Goal: Leave review/rating: Leave review/rating

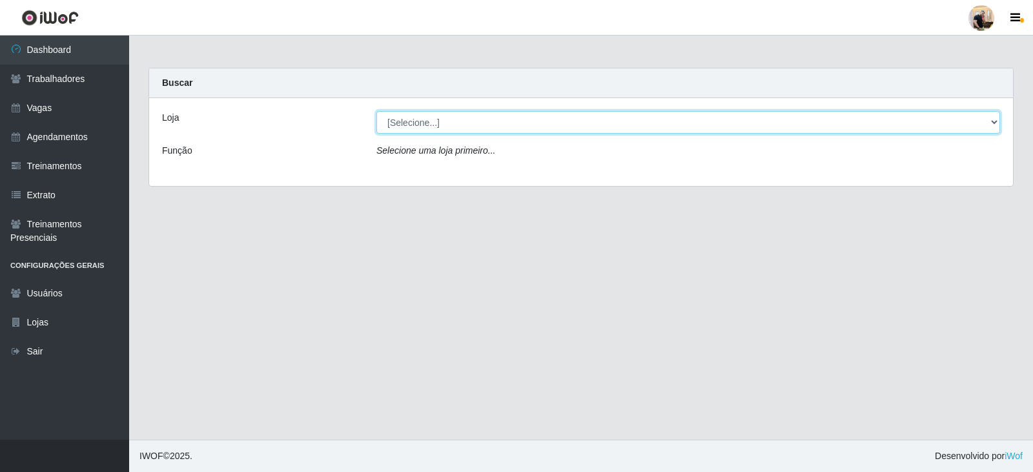
click at [404, 116] on select "[Selecione...] SuperFácil Atacado - Vale do Sol" at bounding box center [688, 122] width 624 height 23
select select "502"
click at [376, 111] on select "[Selecione...] SuperFácil Atacado - Vale do Sol" at bounding box center [688, 122] width 624 height 23
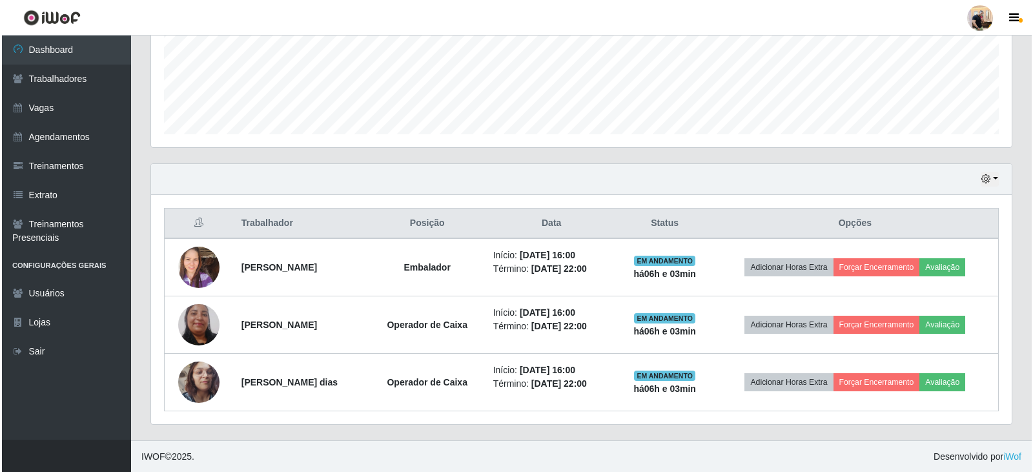
scroll to position [328, 0]
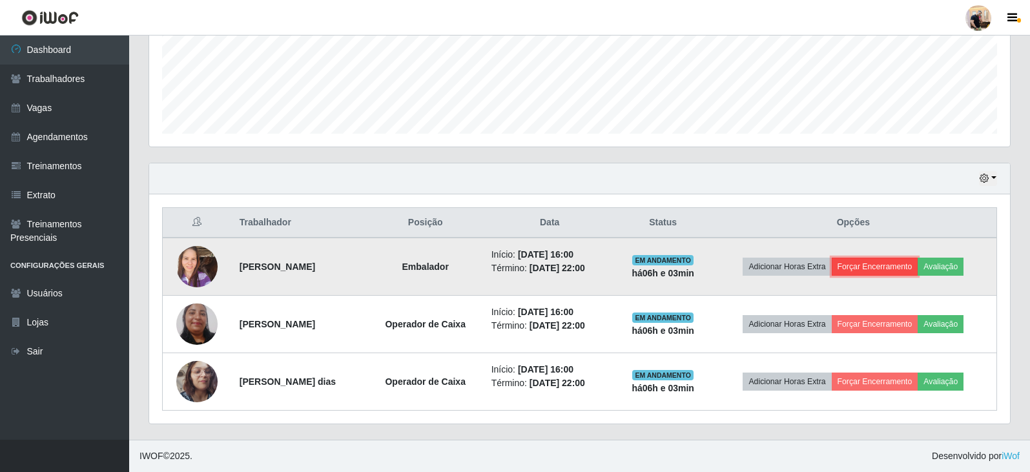
click at [898, 261] on button "Forçar Encerramento" at bounding box center [874, 267] width 86 height 18
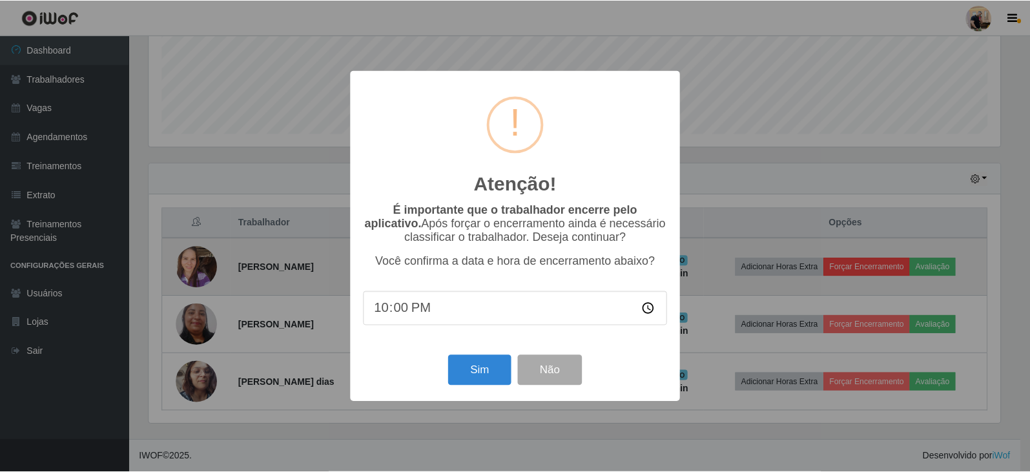
scroll to position [268, 854]
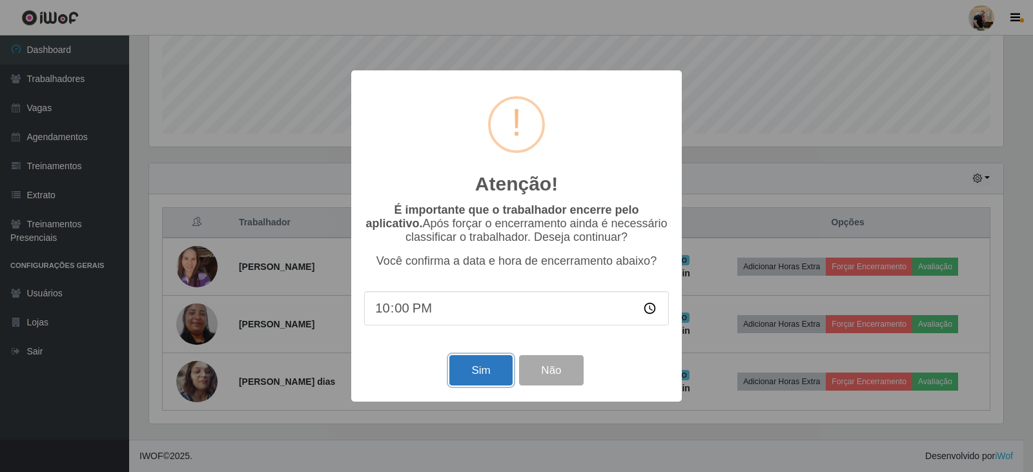
click at [488, 367] on button "Sim" at bounding box center [480, 370] width 63 height 30
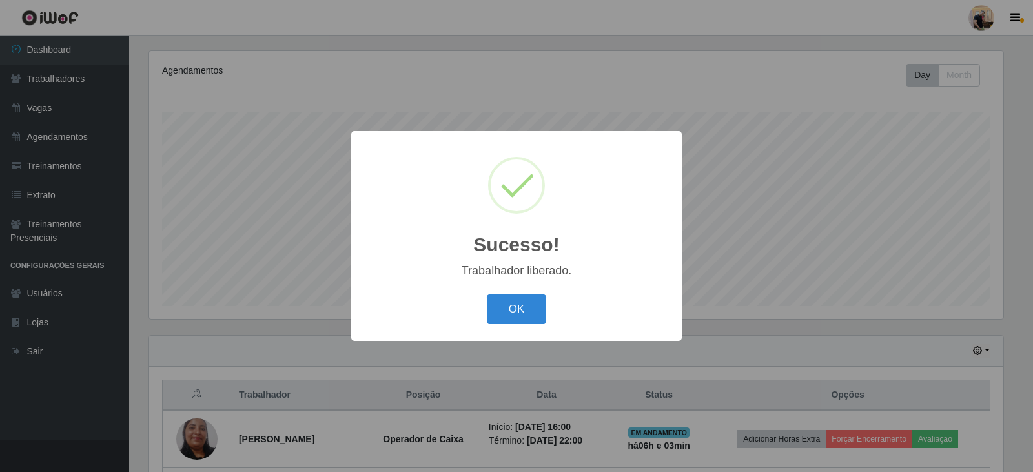
click at [504, 294] on div "OK Cancel" at bounding box center [516, 308] width 305 height 37
click at [516, 309] on button "OK" at bounding box center [517, 309] width 60 height 30
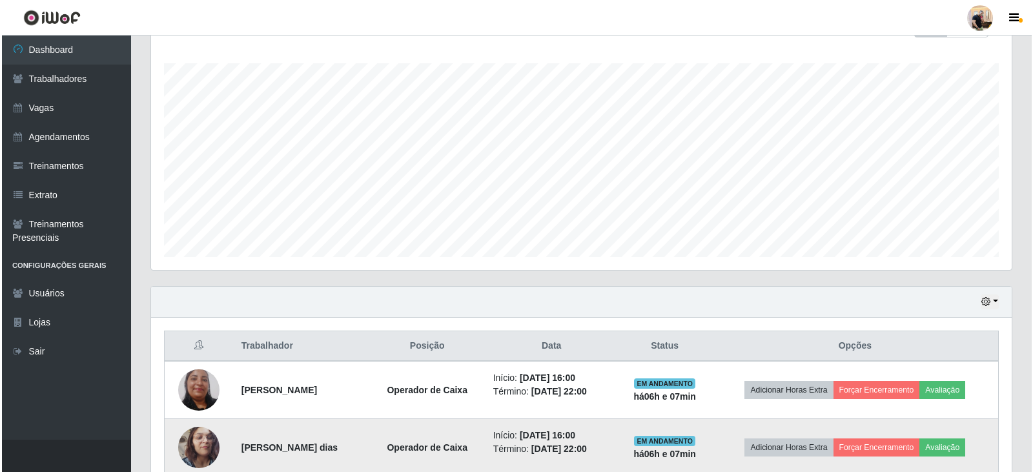
scroll to position [270, 0]
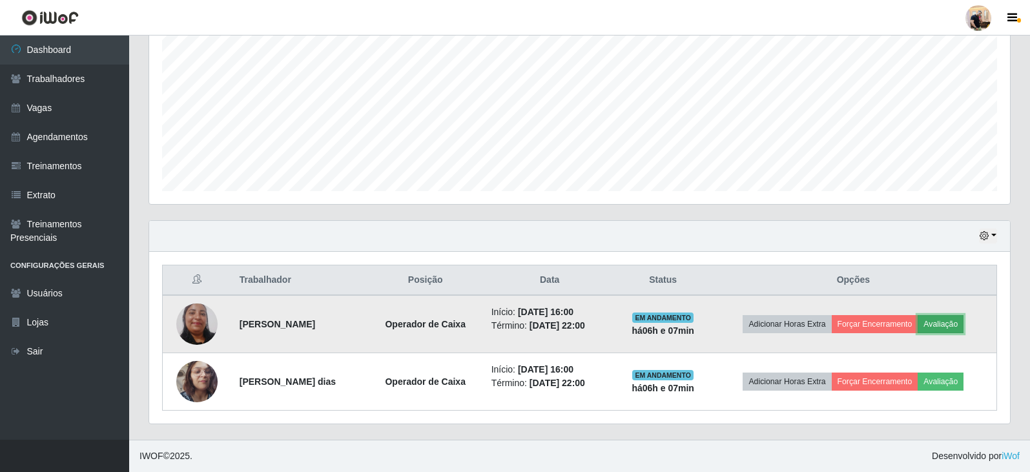
click at [952, 322] on button "Avaliação" at bounding box center [940, 324] width 46 height 18
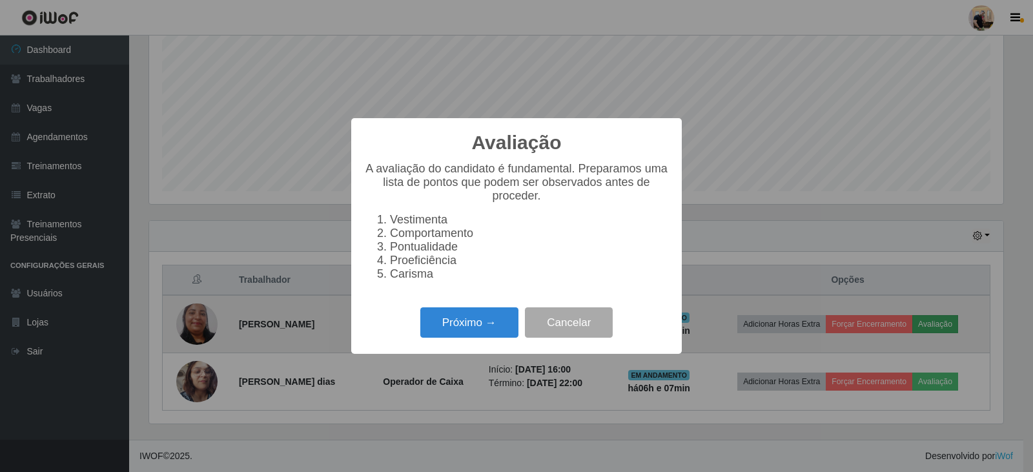
scroll to position [268, 854]
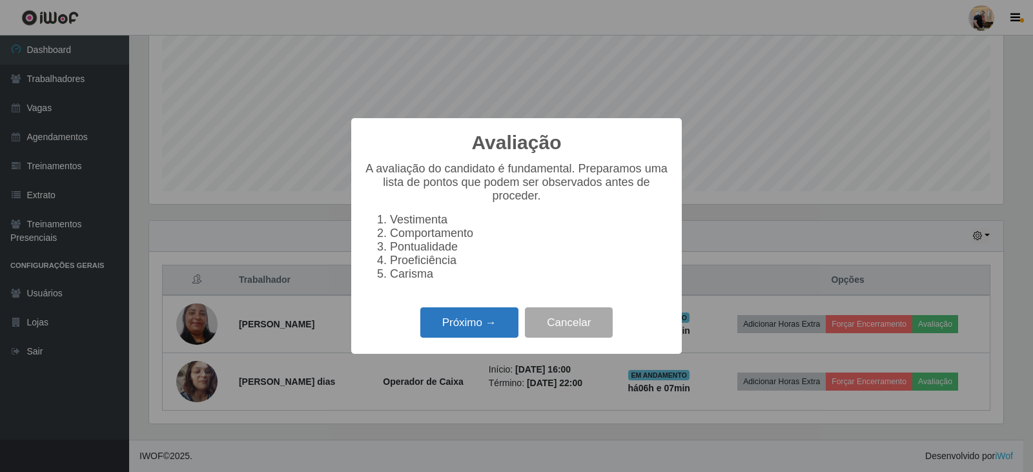
click at [450, 325] on button "Próximo →" at bounding box center [469, 322] width 98 height 30
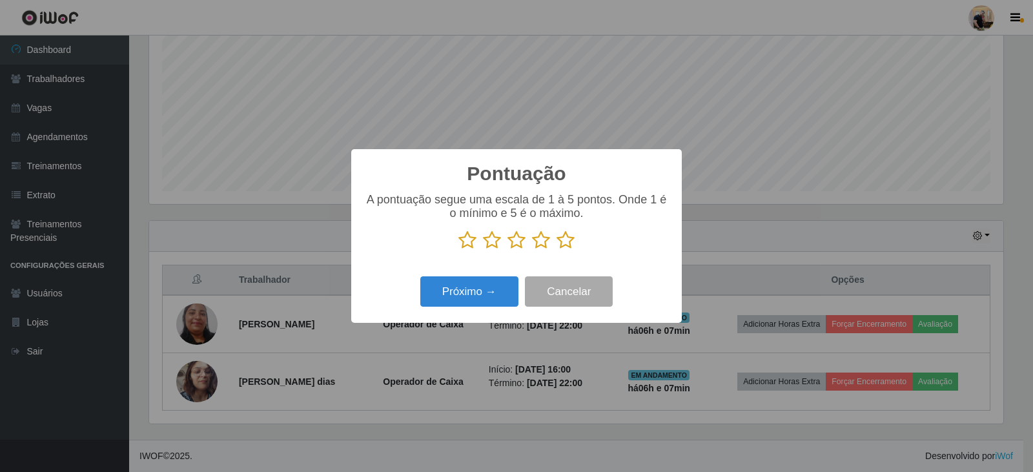
click at [569, 240] on icon at bounding box center [565, 239] width 18 height 19
click at [556, 250] on input "radio" at bounding box center [556, 250] width 0 height 0
click at [459, 300] on button "Próximo →" at bounding box center [469, 291] width 98 height 30
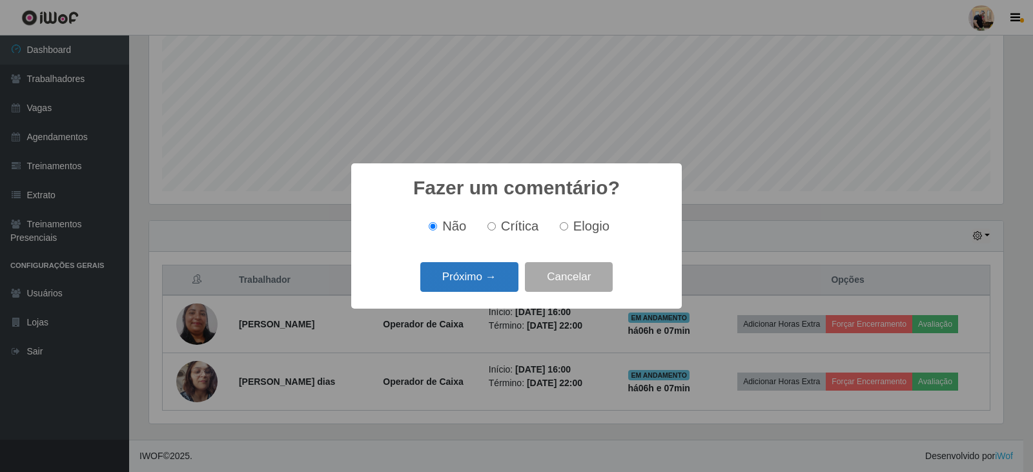
click at [482, 283] on button "Próximo →" at bounding box center [469, 277] width 98 height 30
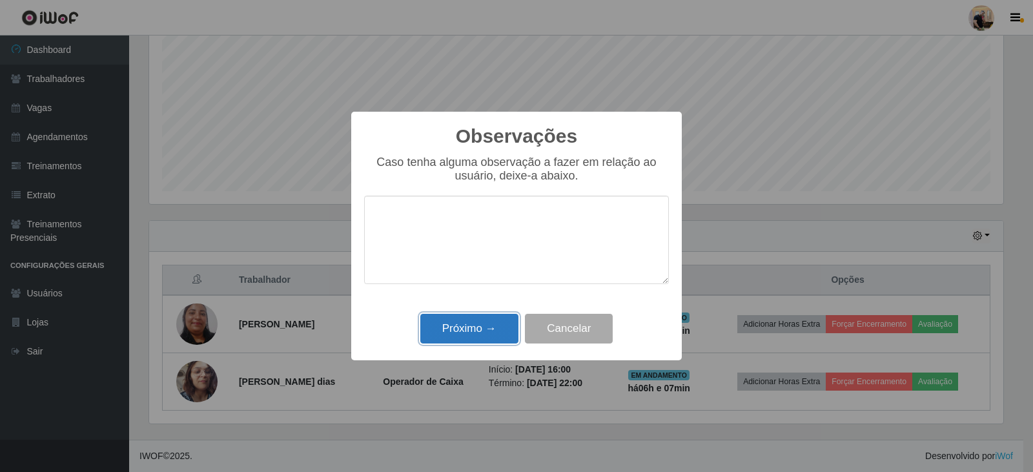
click at [469, 331] on button "Próximo →" at bounding box center [469, 329] width 98 height 30
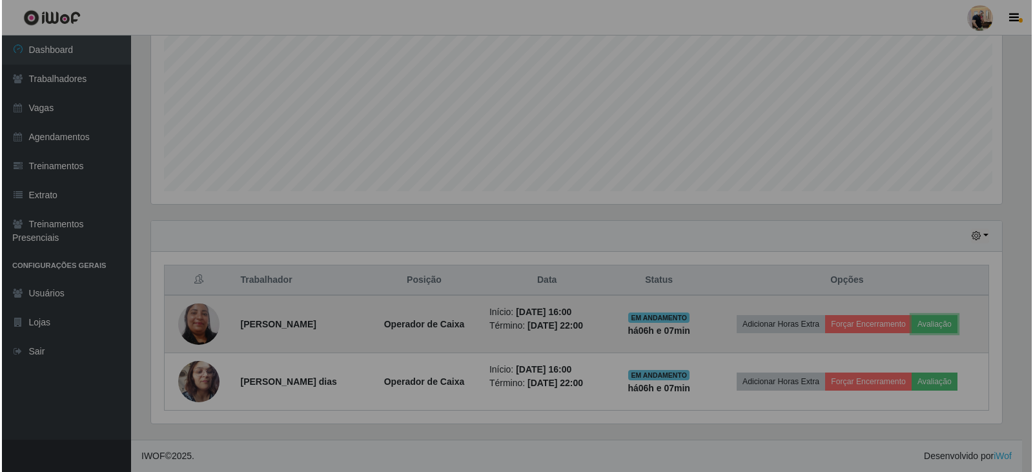
scroll to position [268, 860]
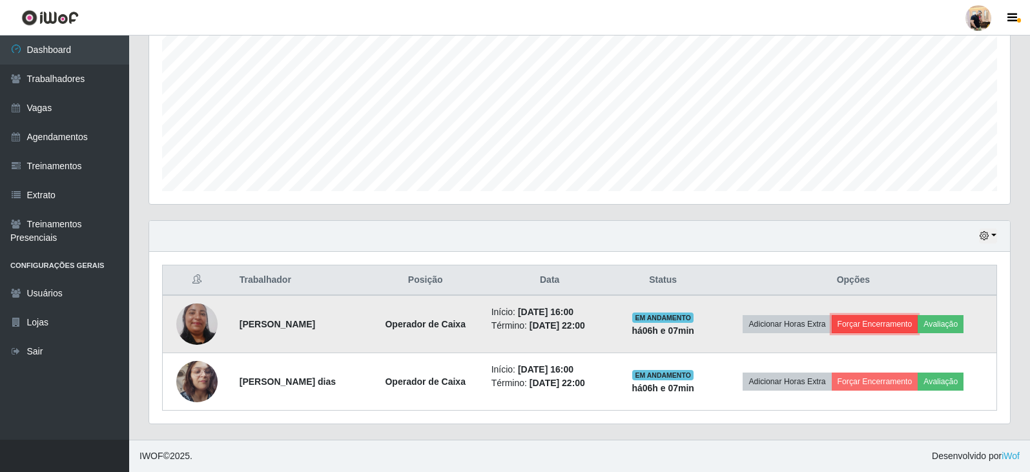
click at [861, 318] on button "Forçar Encerramento" at bounding box center [874, 324] width 86 height 18
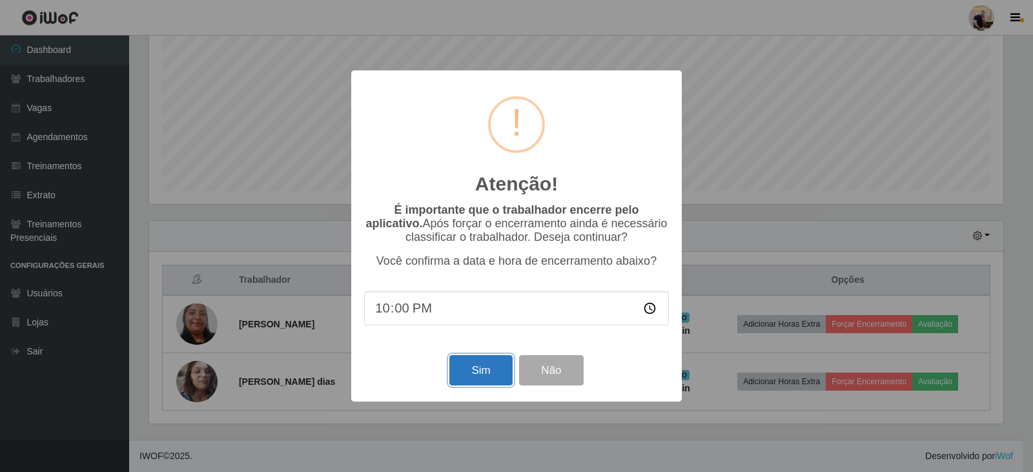
click at [462, 366] on button "Sim" at bounding box center [480, 370] width 63 height 30
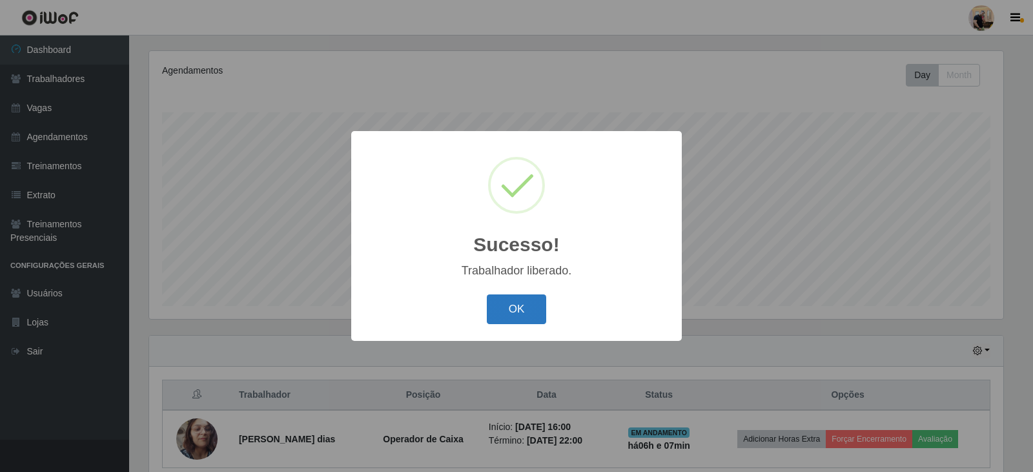
click at [512, 312] on button "OK" at bounding box center [517, 309] width 60 height 30
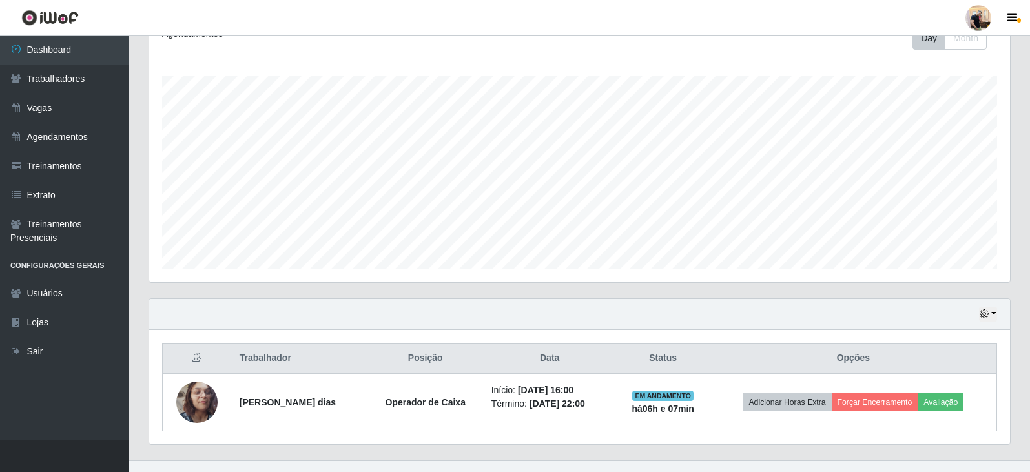
scroll to position [213, 0]
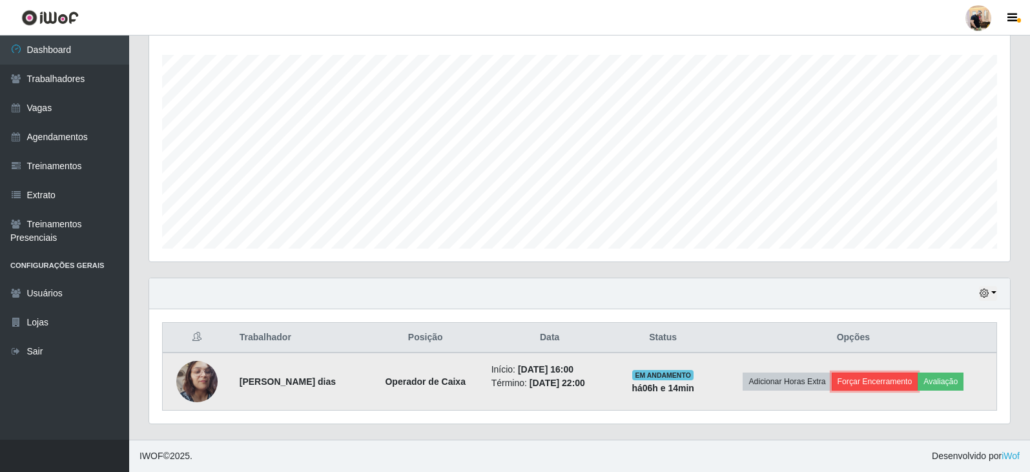
click at [910, 376] on button "Forçar Encerramento" at bounding box center [874, 381] width 86 height 18
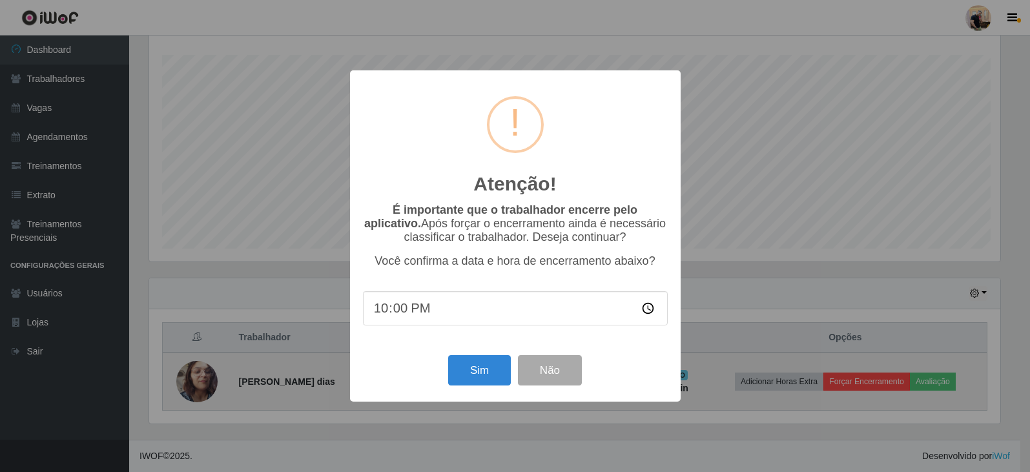
scroll to position [268, 854]
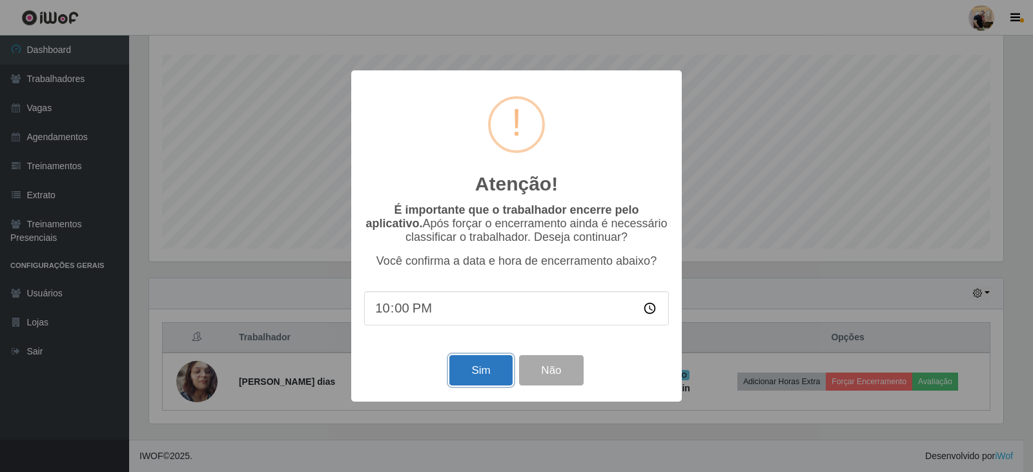
click at [476, 374] on button "Sim" at bounding box center [480, 370] width 63 height 30
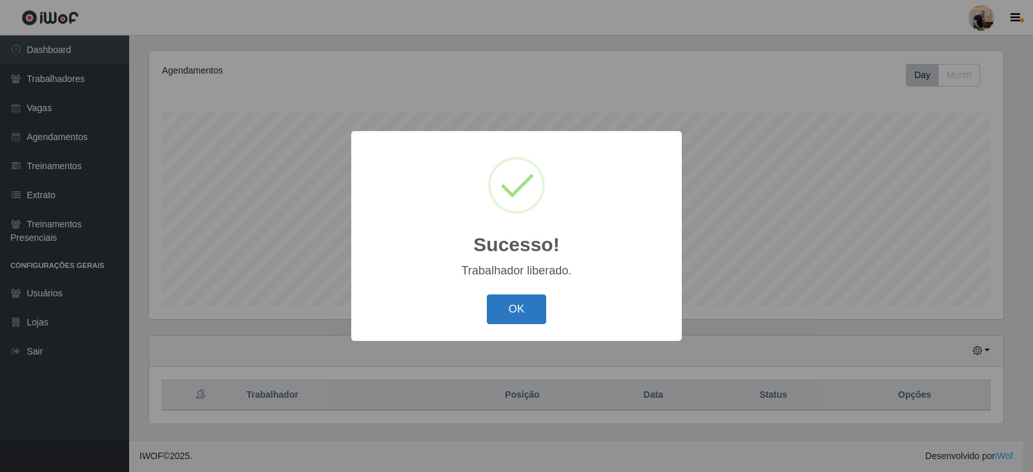
click at [531, 310] on button "OK" at bounding box center [517, 309] width 60 height 30
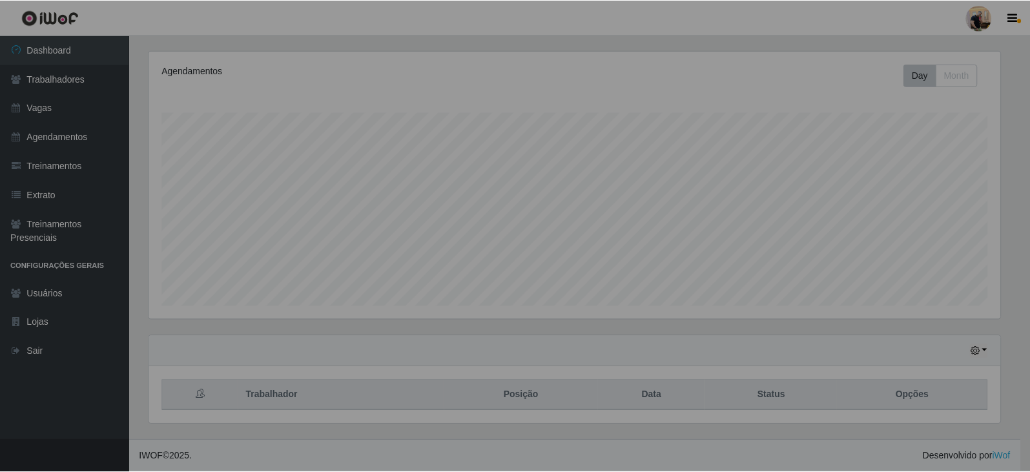
scroll to position [268, 860]
